Goal: Information Seeking & Learning: Learn about a topic

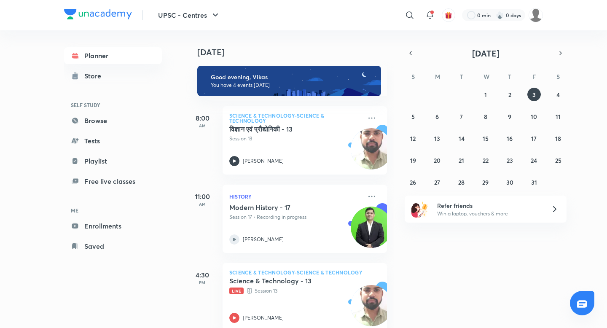
scroll to position [95, 0]
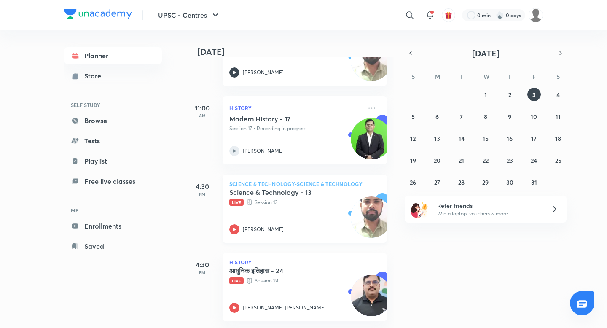
click at [236, 224] on icon at bounding box center [234, 229] width 10 height 10
